Goal: Information Seeking & Learning: Find specific fact

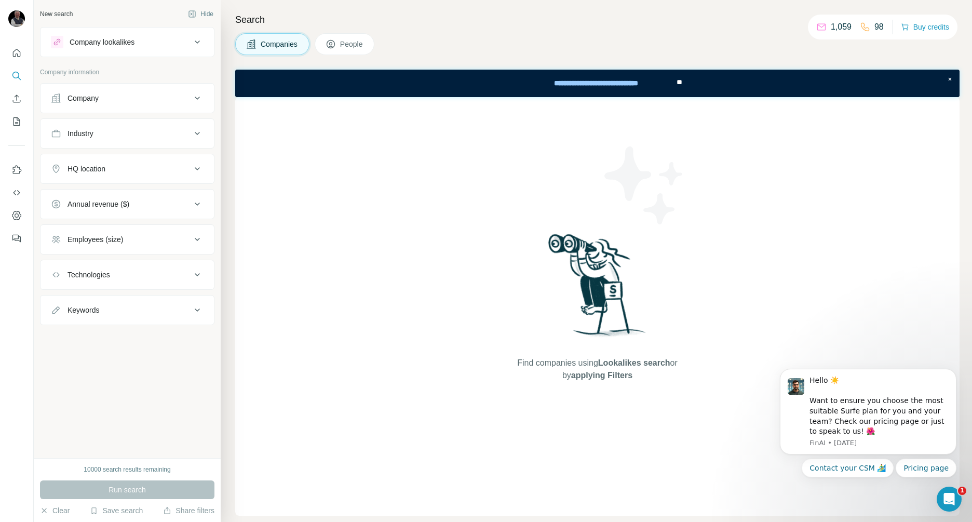
click at [348, 49] on button "People" at bounding box center [345, 44] width 60 height 22
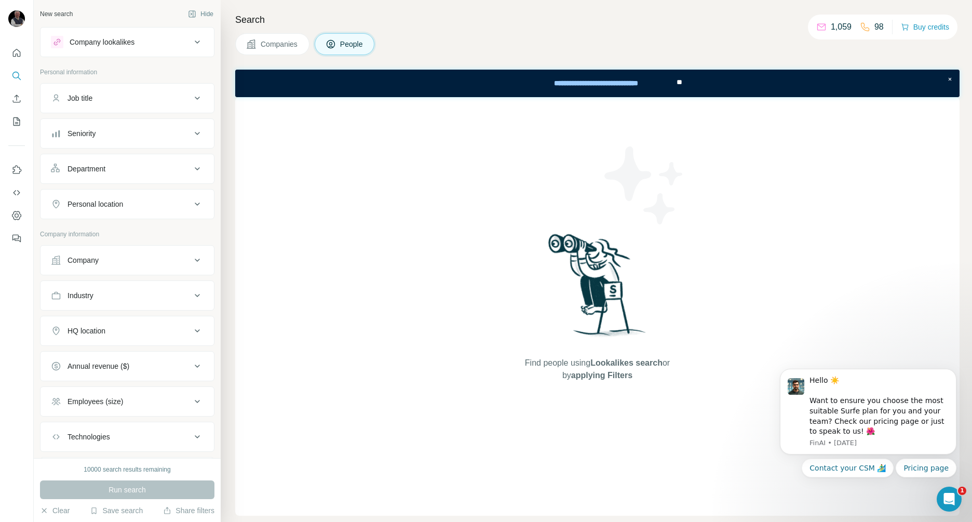
click at [195, 98] on icon at bounding box center [197, 98] width 5 height 3
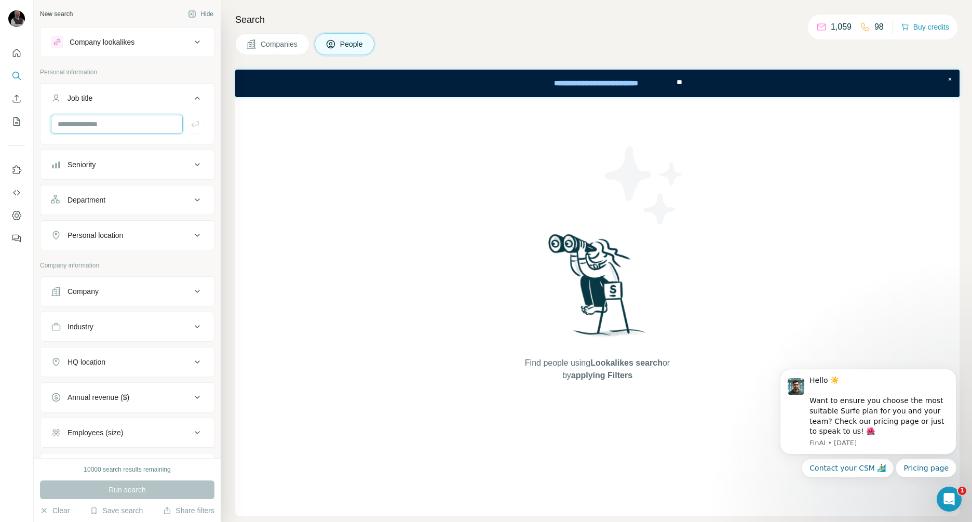
click at [93, 121] on input "text" at bounding box center [117, 124] width 132 height 19
type input "**"
click at [191, 162] on icon at bounding box center [197, 164] width 12 height 12
click at [60, 208] on icon at bounding box center [57, 210] width 12 height 12
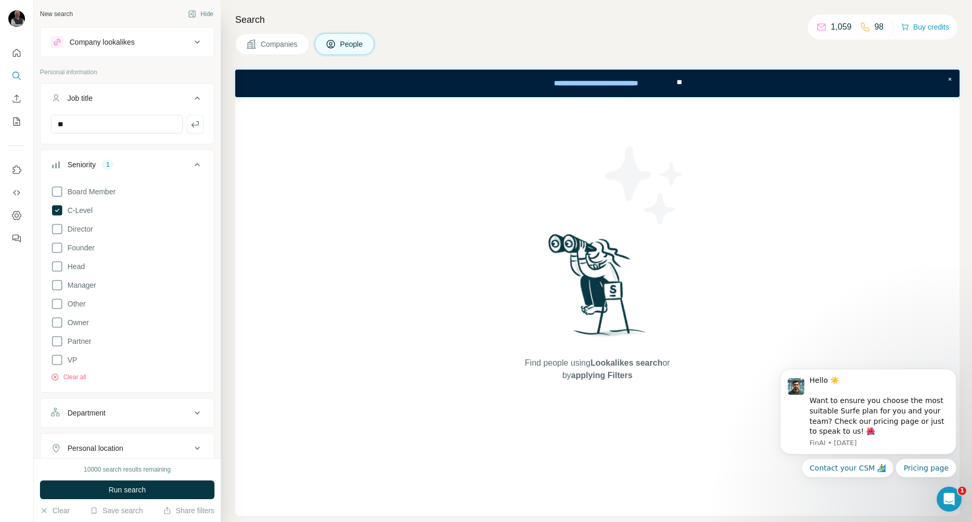
click at [210, 154] on div "New search Hide Company lookalikes Personal information Job title ** Seniority …" at bounding box center [127, 229] width 187 height 458
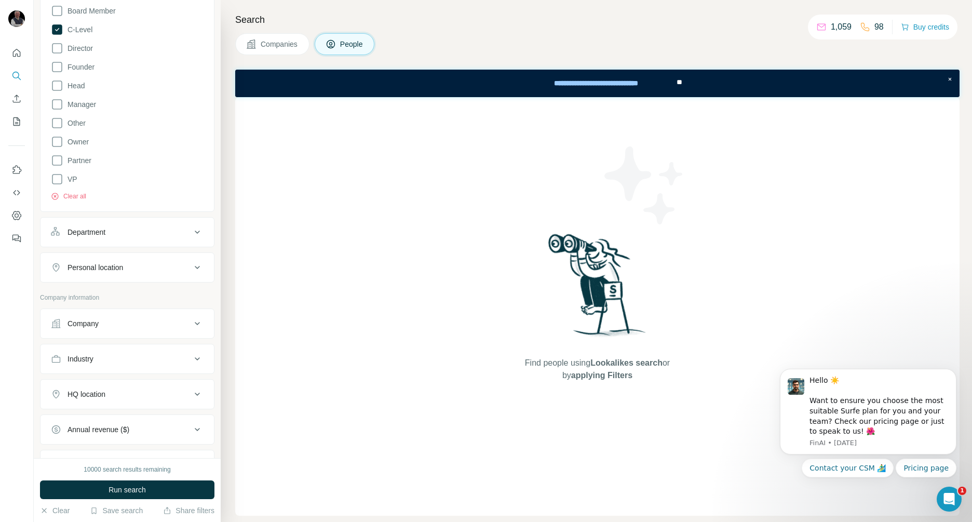
scroll to position [208, 0]
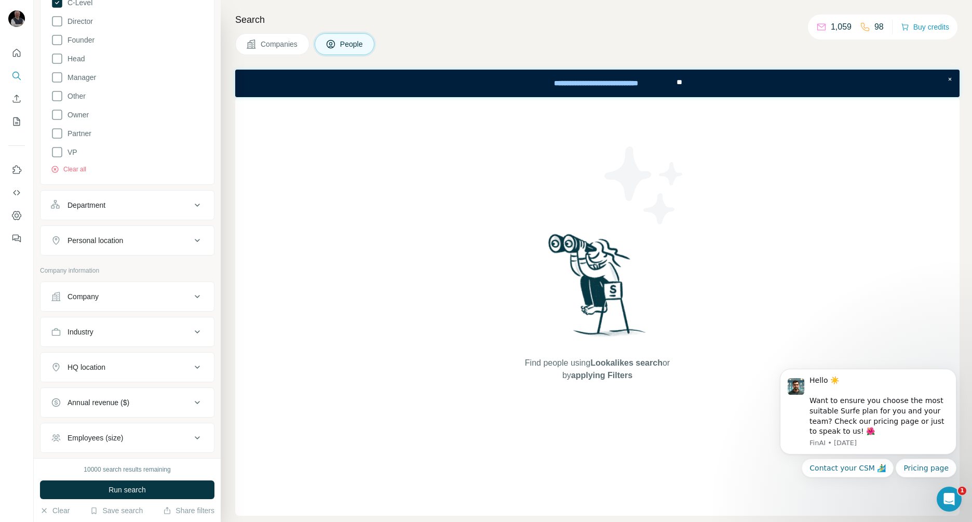
click at [191, 202] on icon at bounding box center [197, 205] width 12 height 12
click at [119, 228] on input at bounding box center [122, 230] width 128 height 11
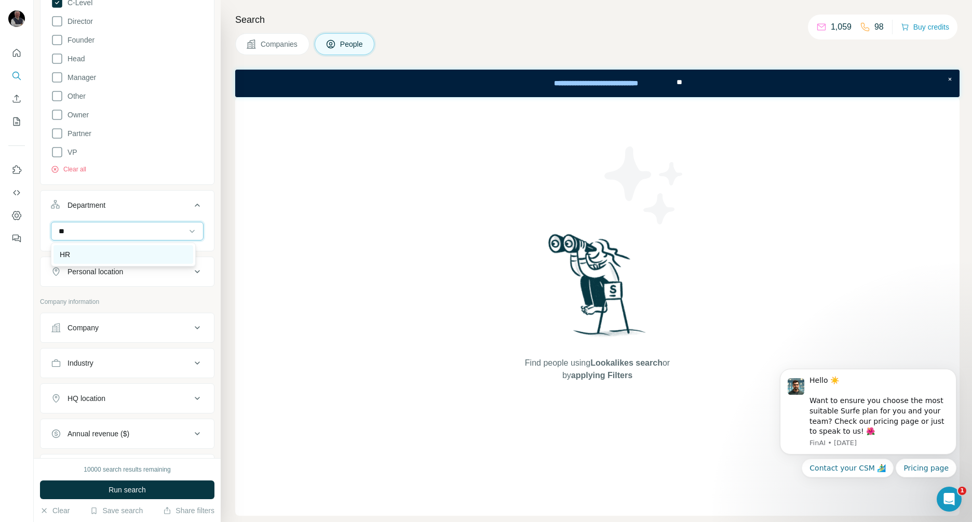
type input "**"
click at [98, 250] on div "HR" at bounding box center [123, 254] width 127 height 10
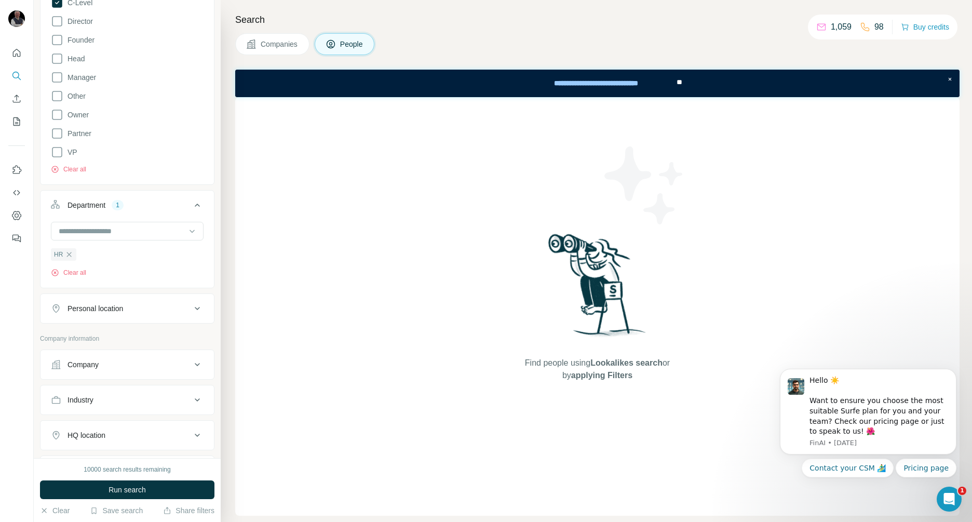
click at [211, 230] on div "New search Hide Company lookalikes Personal information Job title ** Seniority …" at bounding box center [127, 229] width 187 height 458
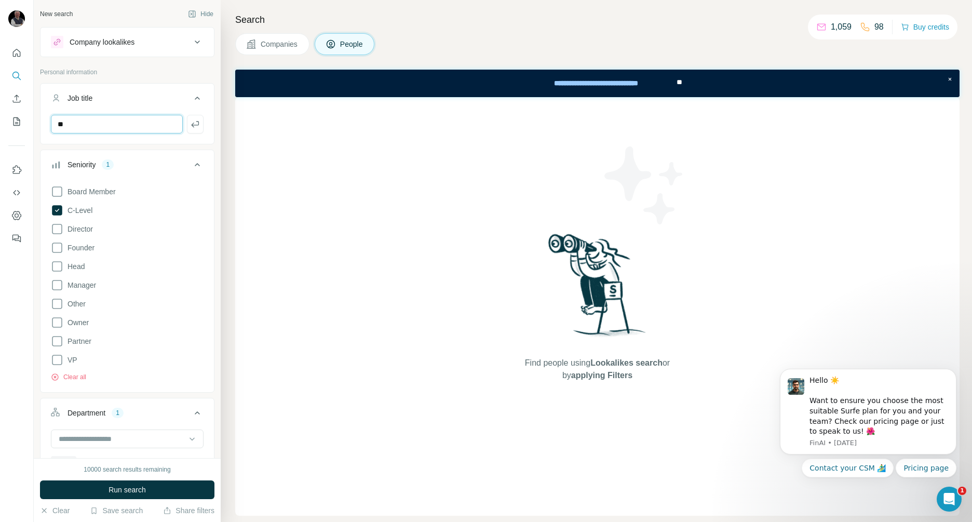
drag, startPoint x: 97, startPoint y: 125, endPoint x: 52, endPoint y: 130, distance: 45.5
click at [52, 130] on input "**" at bounding box center [117, 124] width 132 height 19
click at [210, 155] on div "New search Hide Company lookalikes Personal information Job title Seniority 1 B…" at bounding box center [127, 229] width 187 height 458
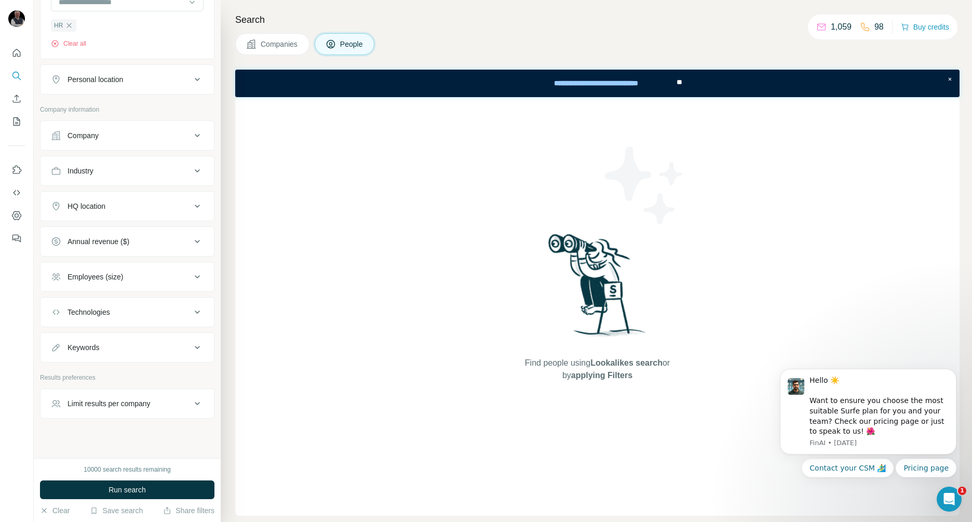
scroll to position [445, 0]
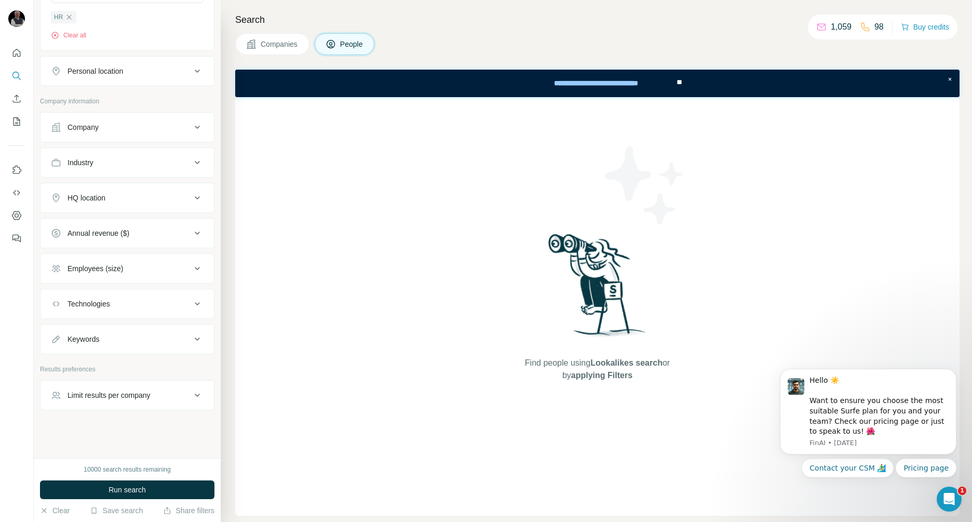
click at [191, 266] on icon at bounding box center [197, 268] width 12 height 12
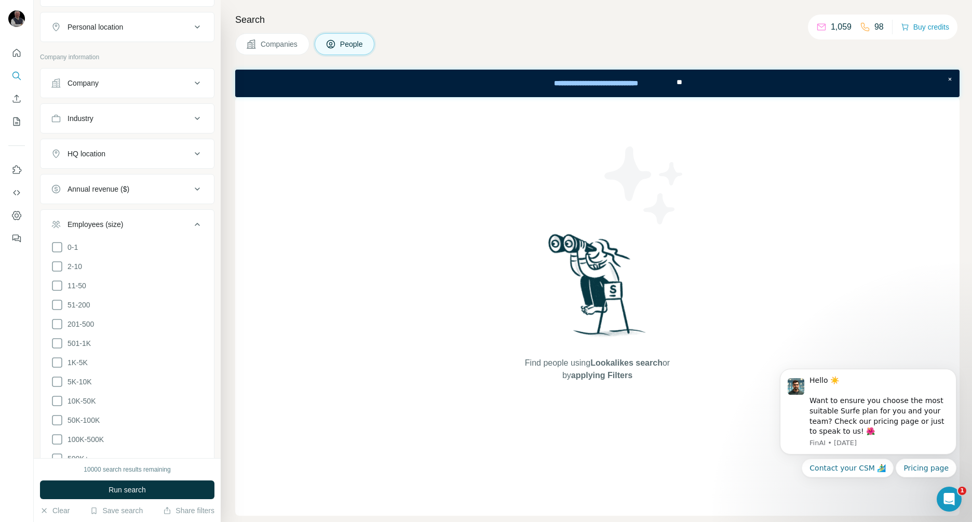
scroll to position [601, 0]
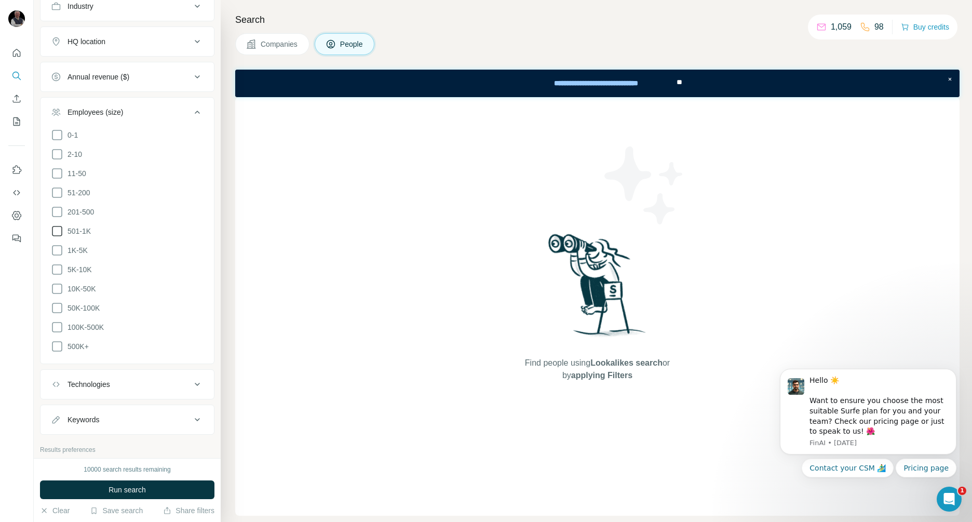
click at [60, 227] on icon at bounding box center [57, 231] width 12 height 12
click at [58, 247] on icon at bounding box center [57, 250] width 12 height 12
click at [58, 266] on icon at bounding box center [57, 269] width 12 height 12
click at [58, 284] on icon at bounding box center [57, 288] width 12 height 12
click at [57, 302] on icon at bounding box center [57, 308] width 12 height 12
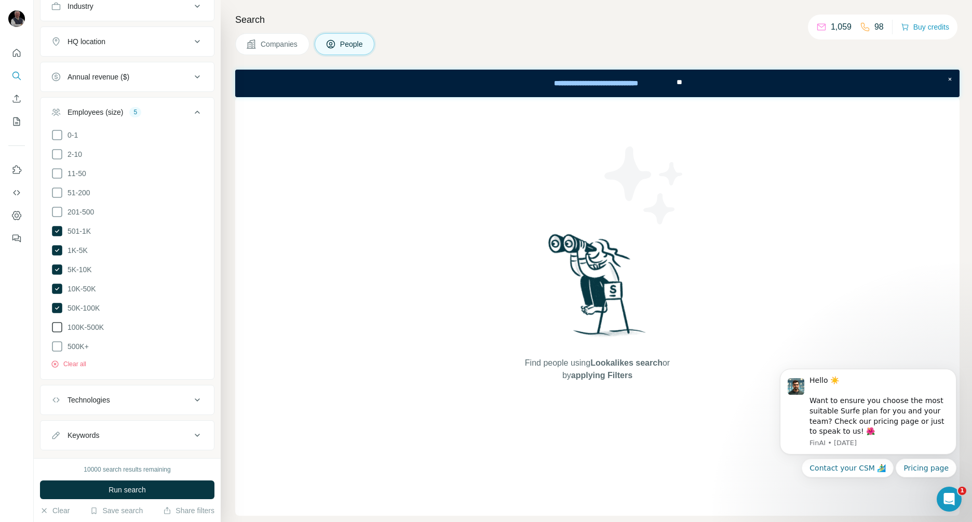
click at [57, 322] on icon at bounding box center [57, 327] width 12 height 12
click at [57, 343] on icon at bounding box center [57, 346] width 12 height 12
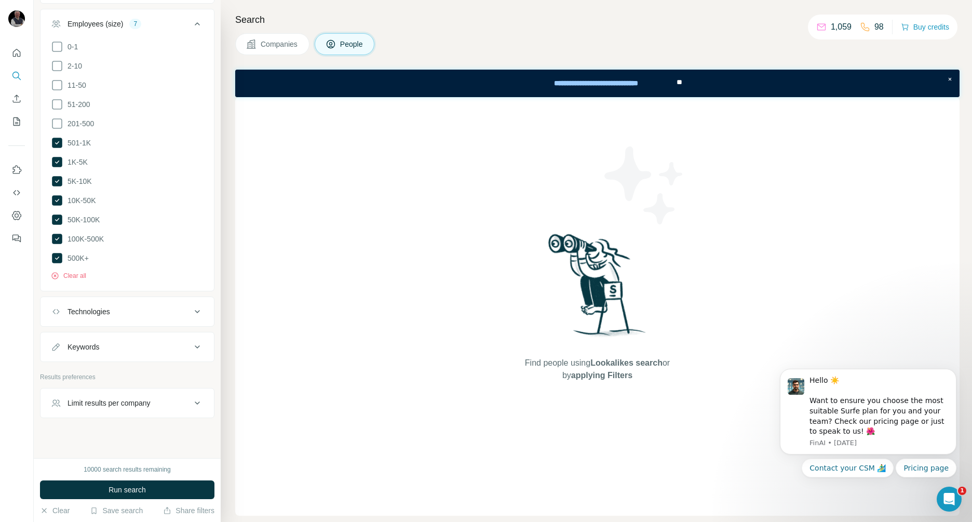
scroll to position [691, 0]
click at [211, 287] on div "New search Hide Company lookalikes Personal information Job title Seniority 1 B…" at bounding box center [127, 229] width 187 height 458
click at [191, 303] on icon at bounding box center [197, 309] width 12 height 12
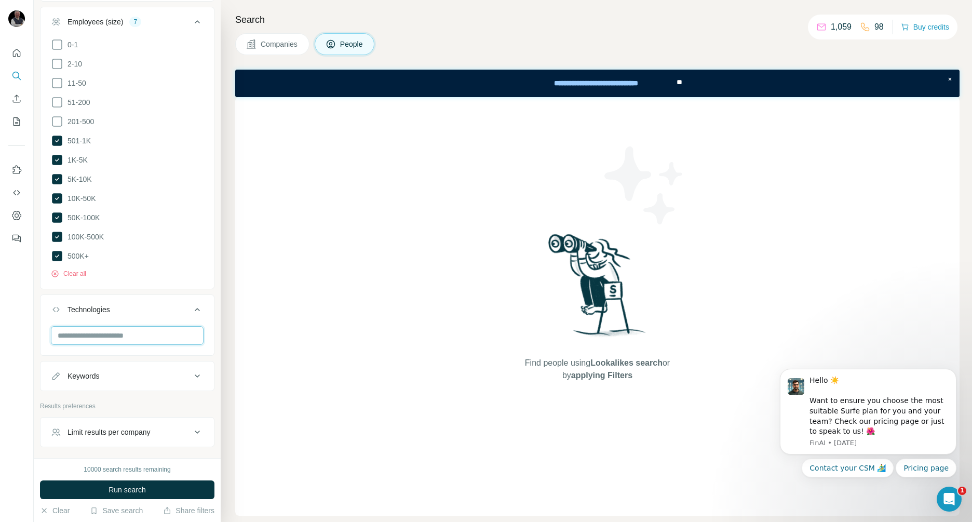
click at [126, 329] on input "text" at bounding box center [127, 335] width 153 height 19
type input "*"
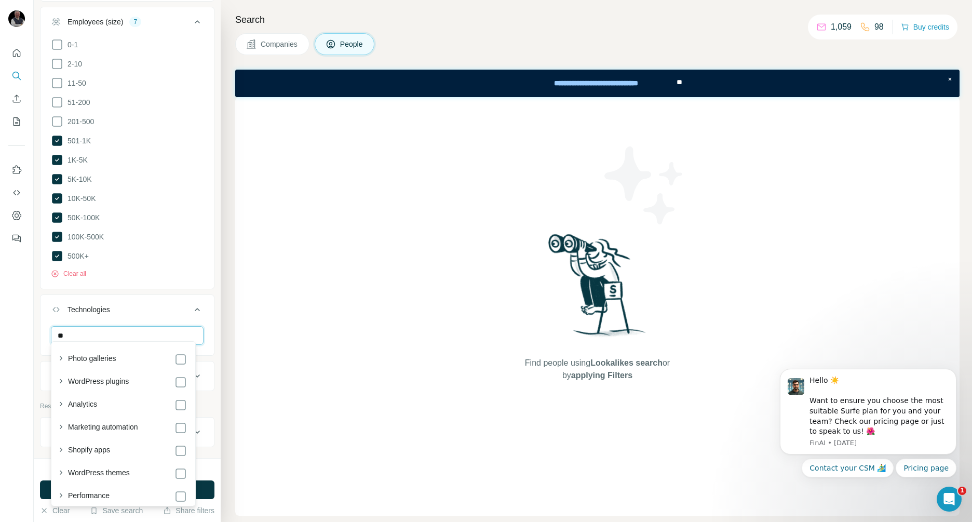
type input "*"
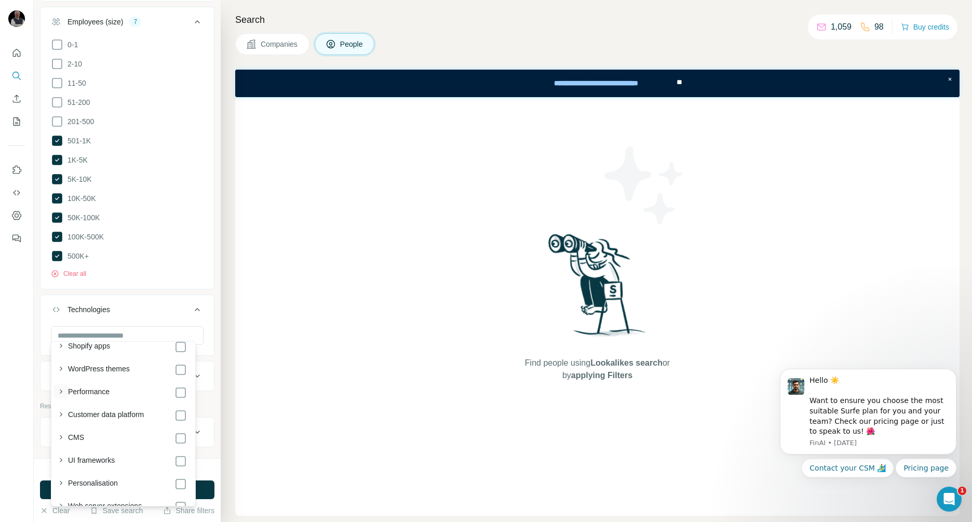
click at [62, 390] on icon "button" at bounding box center [61, 391] width 10 height 10
click at [60, 389] on icon "button" at bounding box center [61, 391] width 10 height 10
click at [212, 331] on div "New search Hide Company lookalikes Personal information Job title Seniority 1 B…" at bounding box center [127, 229] width 187 height 458
